Goal: Information Seeking & Learning: Learn about a topic

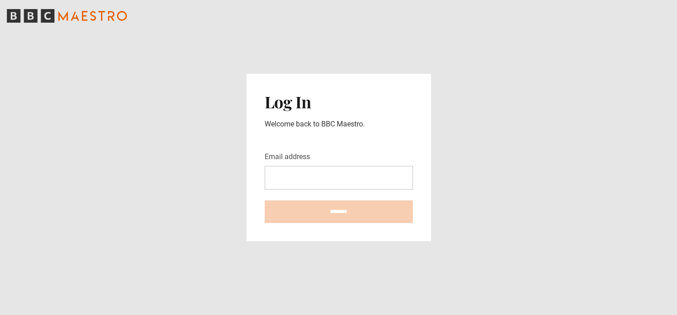
click at [282, 177] on input "Email address" at bounding box center [339, 178] width 148 height 24
type input "**********"
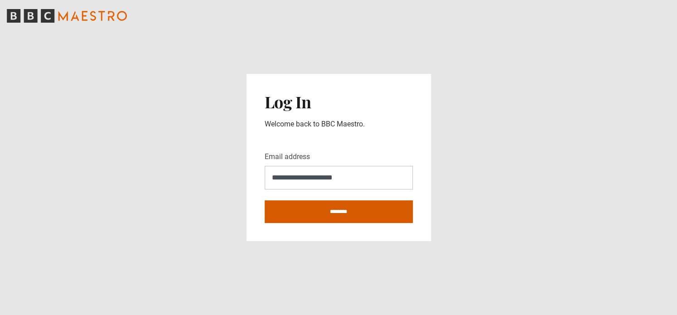
click at [340, 210] on input "********" at bounding box center [339, 211] width 148 height 23
type input "**********"
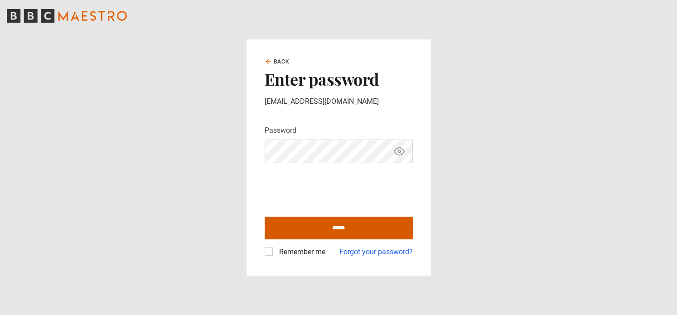
click at [333, 227] on input "******" at bounding box center [339, 228] width 148 height 23
type input "**********"
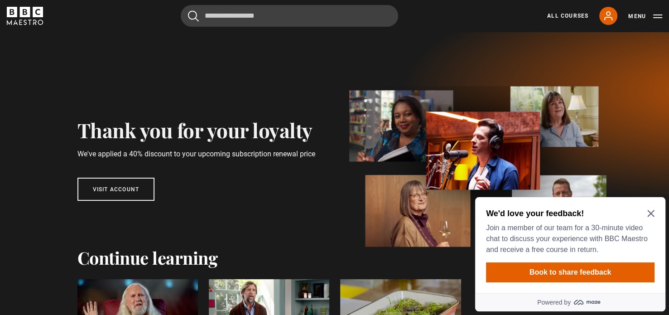
click at [648, 210] on icon "Close Maze Prompt" at bounding box center [650, 213] width 7 height 7
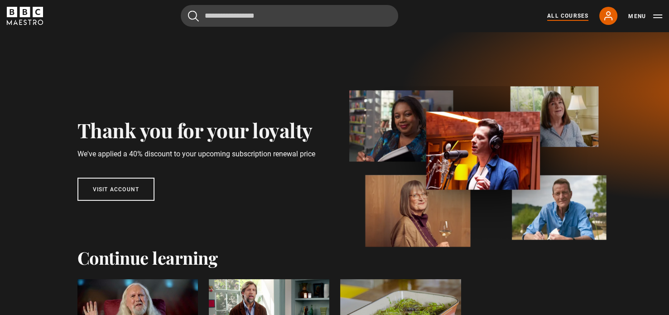
click at [568, 14] on link "All Courses" at bounding box center [567, 16] width 41 height 8
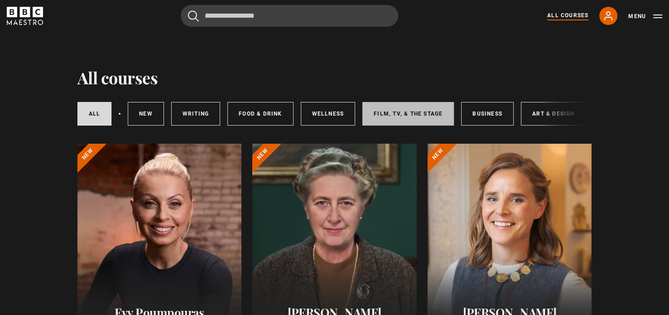
click at [404, 114] on link "Film, TV, & The Stage" at bounding box center [408, 114] width 92 height 24
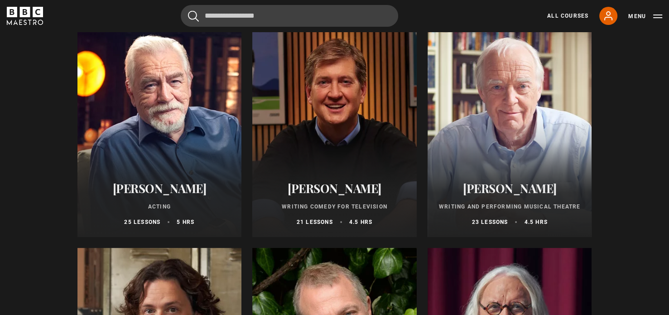
scroll to position [42, 0]
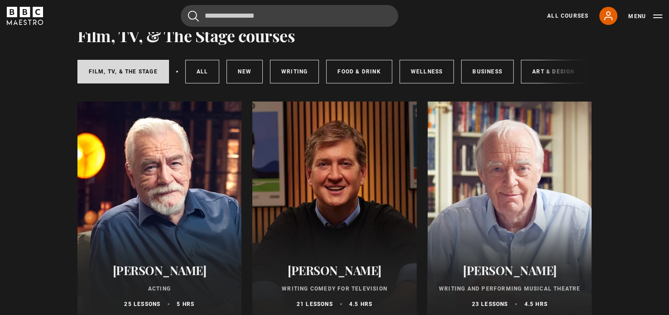
click at [169, 242] on div at bounding box center [159, 209] width 164 height 217
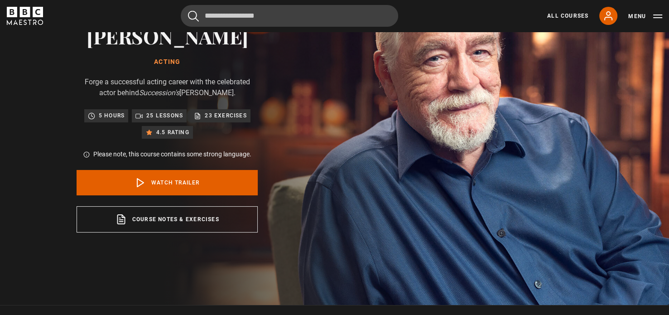
scroll to position [87, 0]
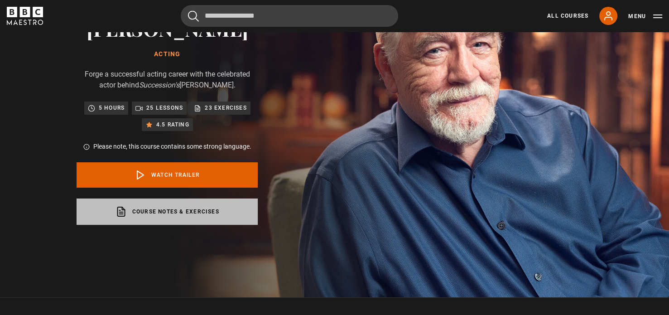
click at [195, 212] on link "Course notes & exercises opens in a new tab" at bounding box center [167, 211] width 181 height 26
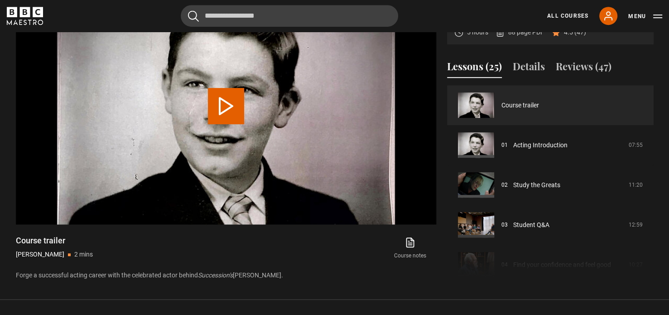
scroll to position [443, 0]
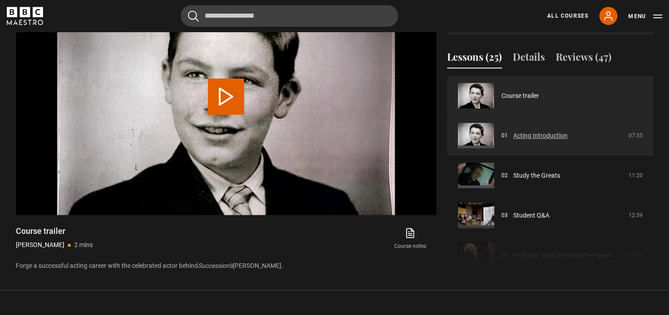
click at [520, 135] on link "Acting Introduction" at bounding box center [540, 136] width 54 height 10
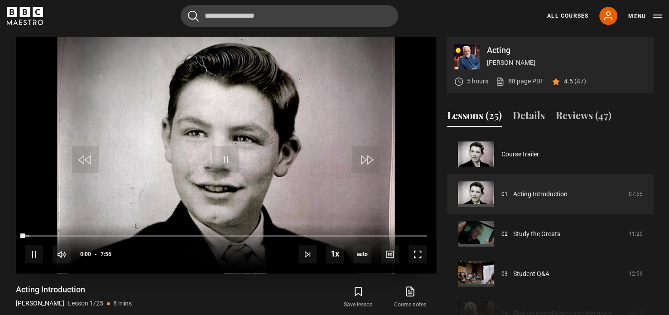
scroll to position [384, 0]
drag, startPoint x: 227, startPoint y: 243, endPoint x: 96, endPoint y: 239, distance: 131.0
click at [96, 239] on div "10s Skip Back 10 seconds Pause 10s Skip Forward 10 seconds Loaded : 100.00% 3:5…" at bounding box center [226, 248] width 420 height 50
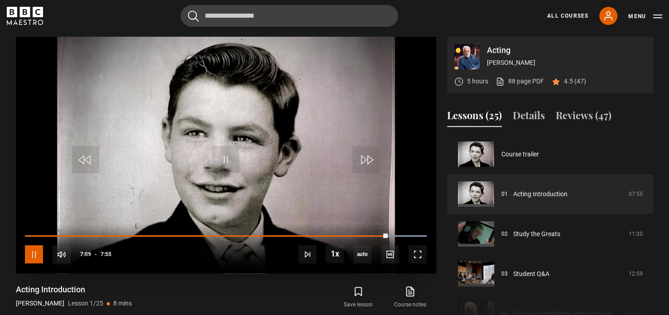
click at [35, 251] on span "Video Player" at bounding box center [34, 254] width 18 height 18
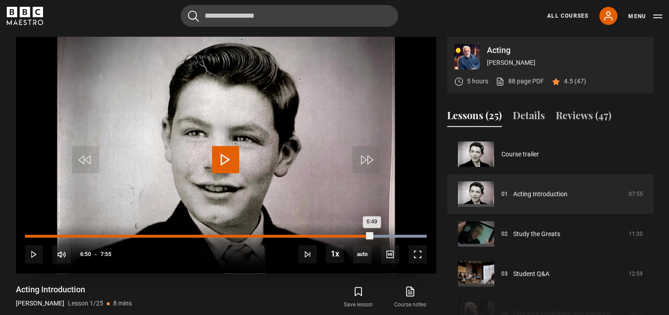
drag, startPoint x: 385, startPoint y: 235, endPoint x: 370, endPoint y: 234, distance: 15.0
click at [370, 235] on div "6:49" at bounding box center [198, 236] width 347 height 3
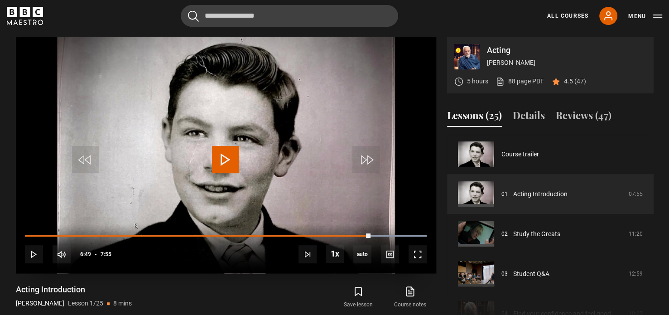
click at [224, 155] on span "Video Player" at bounding box center [225, 159] width 27 height 27
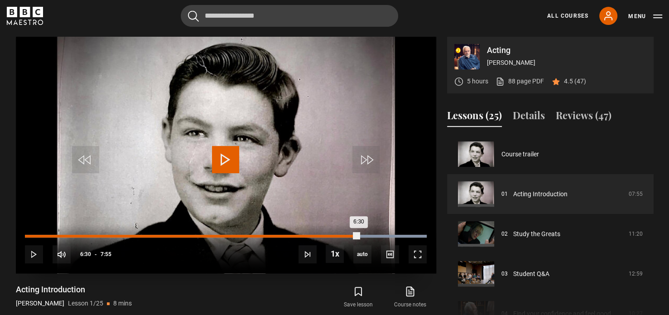
drag, startPoint x: 371, startPoint y: 233, endPoint x: 354, endPoint y: 235, distance: 17.7
click at [354, 235] on div "6:30" at bounding box center [191, 236] width 333 height 3
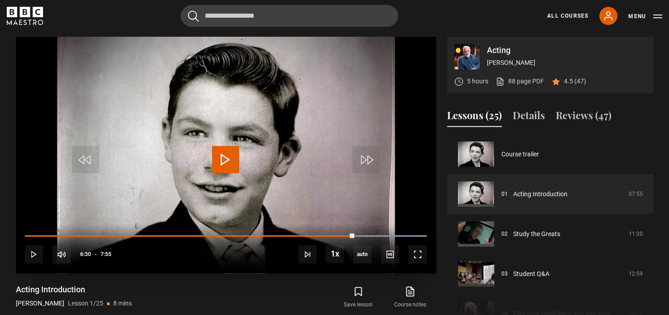
click at [223, 154] on span "Video Player" at bounding box center [225, 159] width 27 height 27
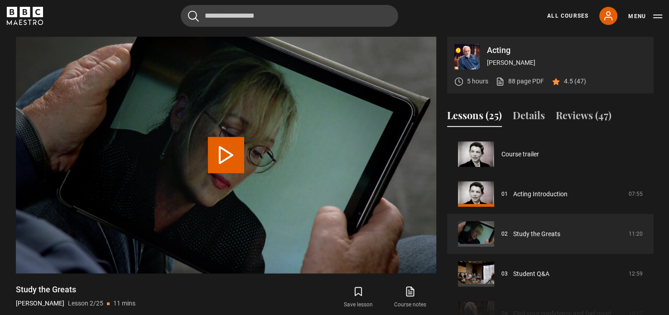
scroll to position [40, 0]
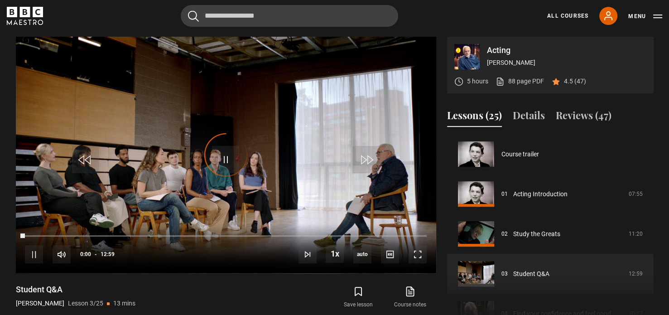
scroll to position [80, 0]
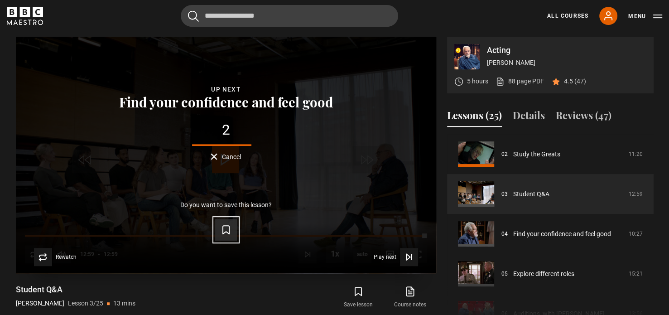
click at [225, 228] on icon "Video Player" at bounding box center [226, 229] width 11 height 11
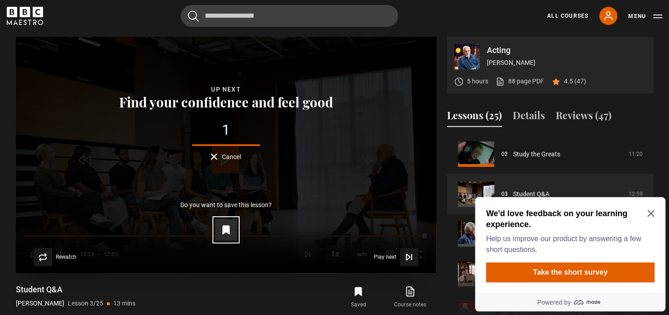
scroll to position [0, 0]
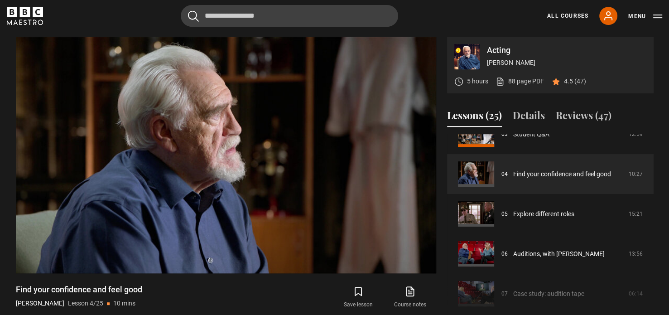
scroll to position [148, 0]
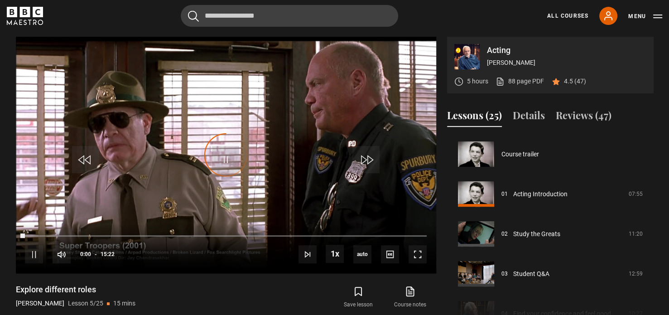
scroll to position [159, 0]
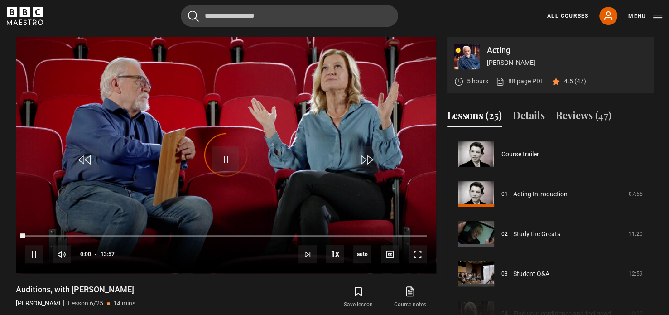
scroll to position [199, 0]
